Goal: Task Accomplishment & Management: Manage account settings

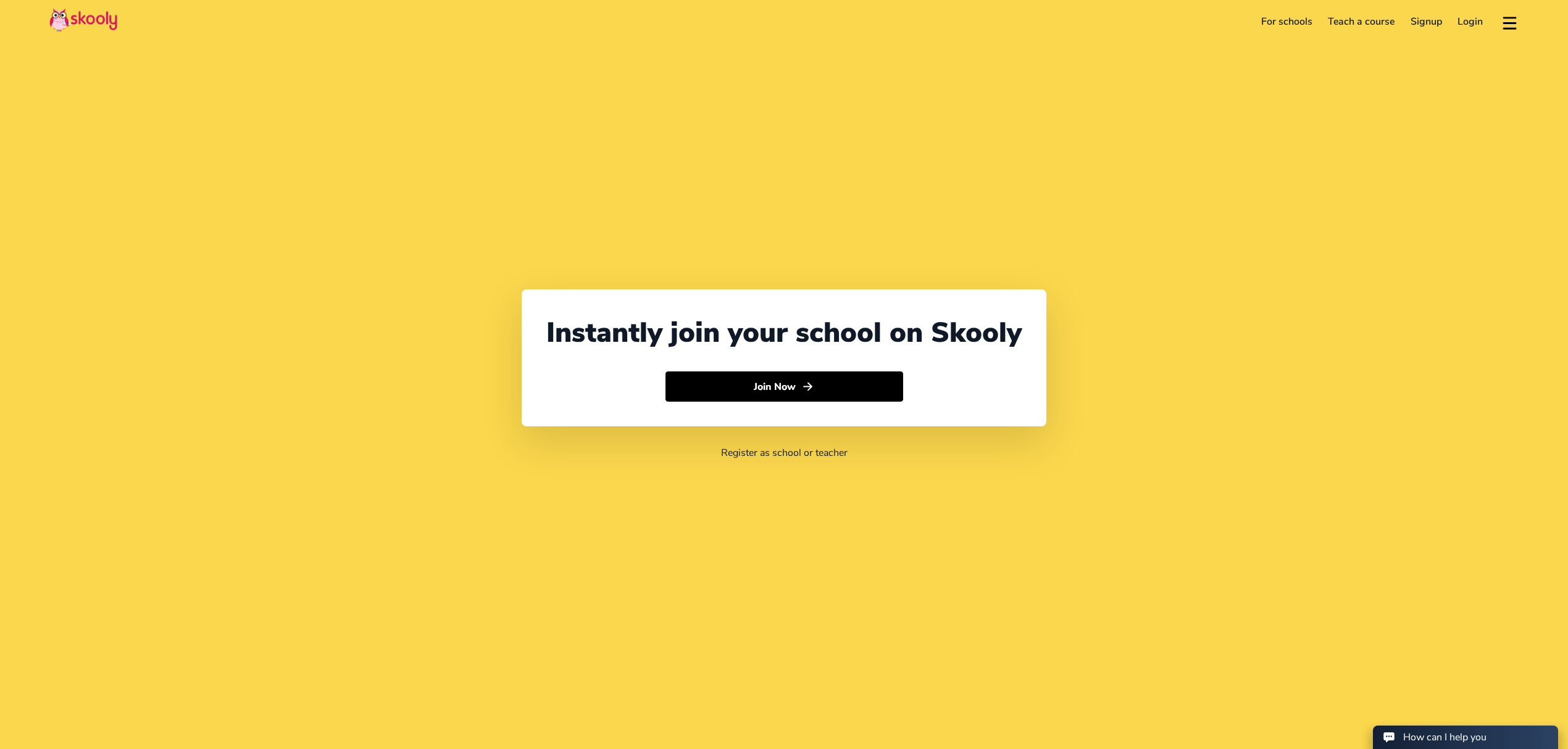
click at [1480, 17] on link "Login" at bounding box center [1470, 21] width 41 height 20
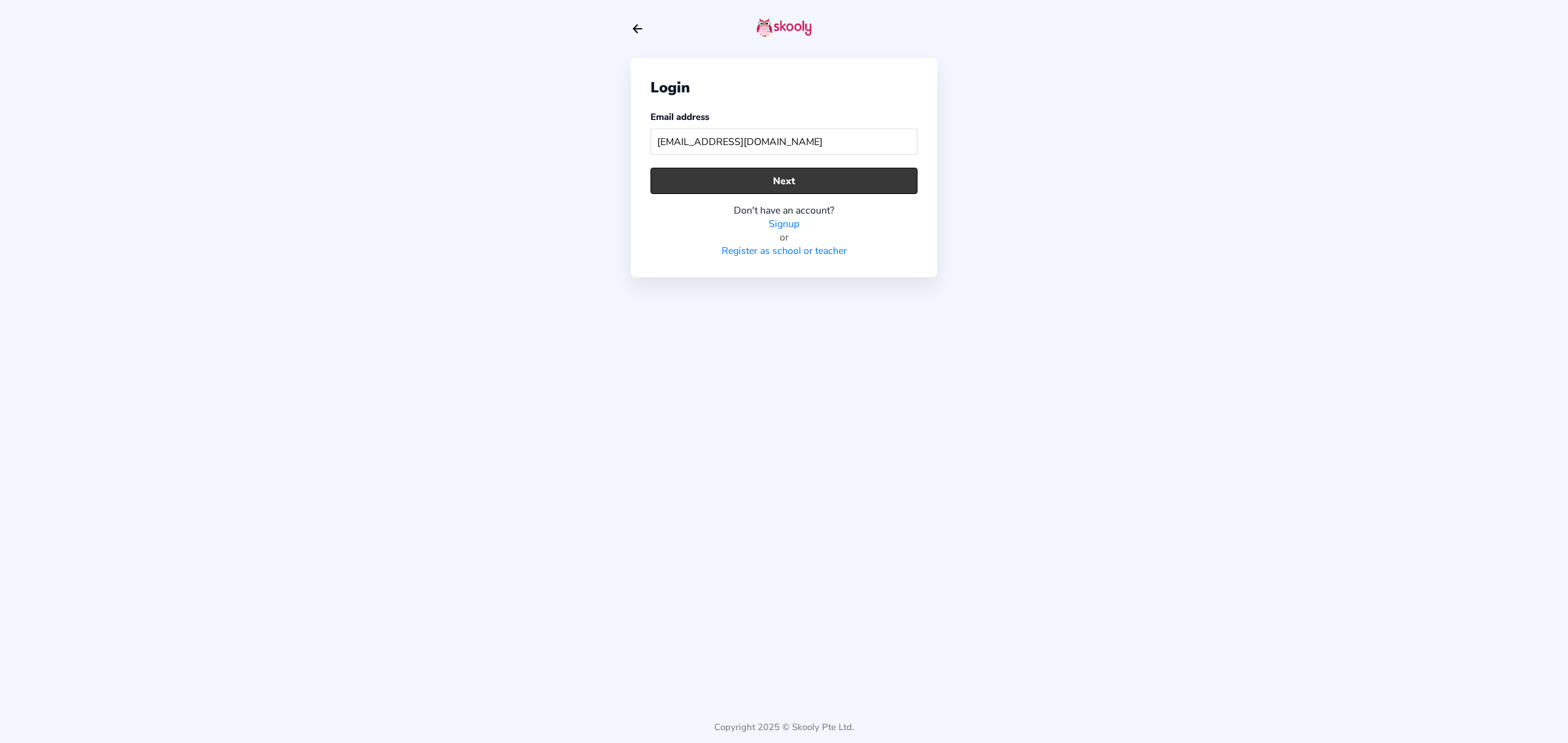
type input "[EMAIL_ADDRESS][DOMAIN_NAME]"
click at [861, 187] on button "Next" at bounding box center [784, 181] width 267 height 26
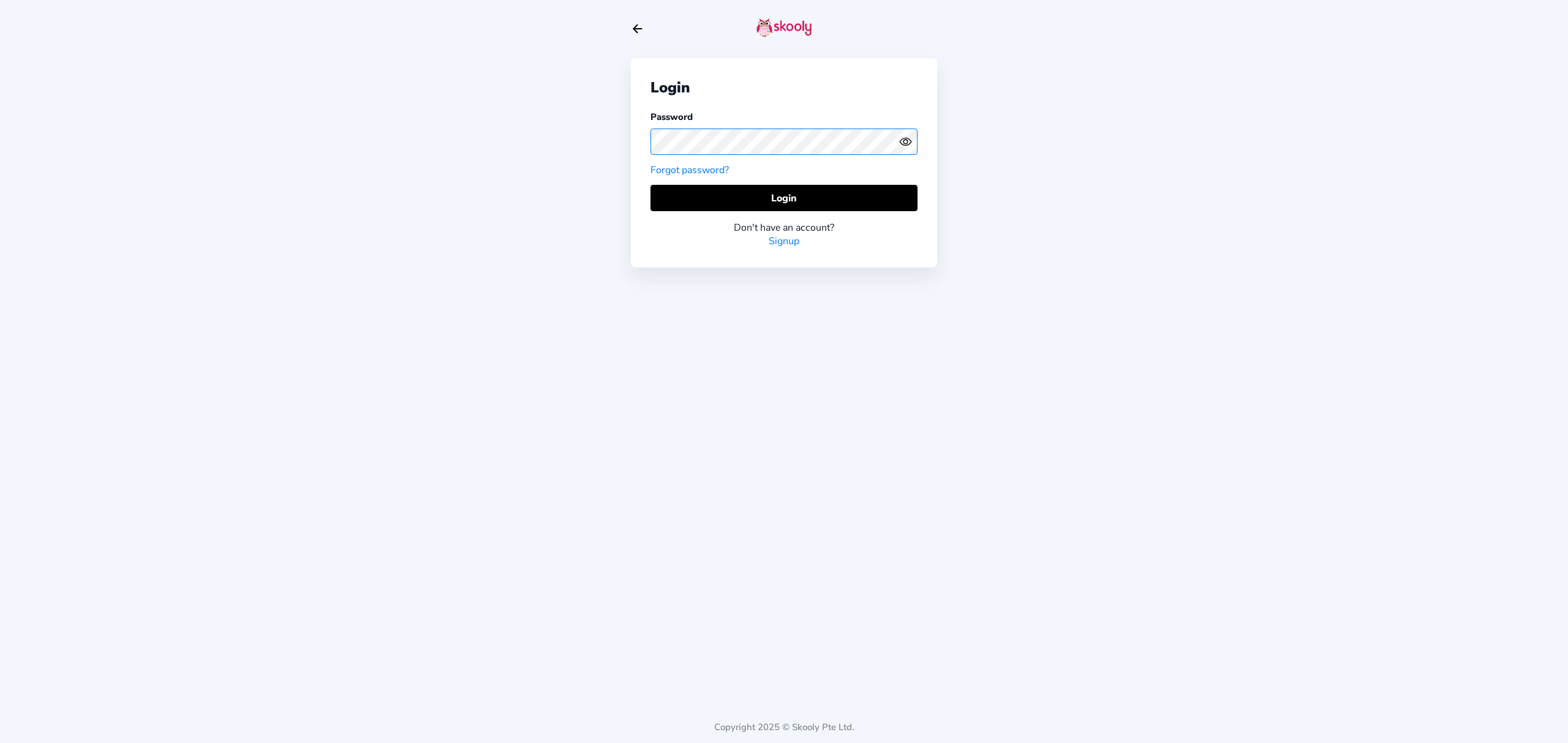
click at [615, 130] on div "Login Password Forgot password? Login Don't have an account? Signup Copyright 2…" at bounding box center [784, 372] width 1568 height 743
click at [903, 143] on icon "Eye" at bounding box center [905, 142] width 13 height 13
click at [903, 143] on icon "Eye Off" at bounding box center [905, 142] width 13 height 13
click at [853, 192] on button "Login" at bounding box center [784, 198] width 267 height 26
